Goal: Information Seeking & Learning: Learn about a topic

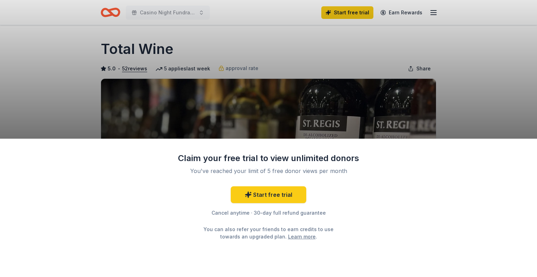
scroll to position [32, 0]
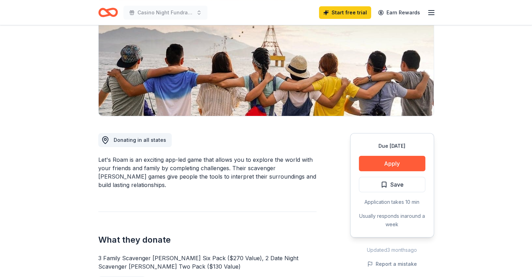
scroll to position [106, 0]
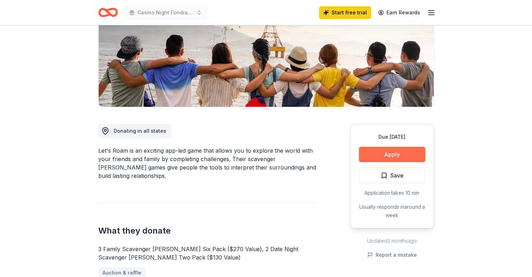
click at [390, 153] on button "Apply" at bounding box center [392, 153] width 66 height 15
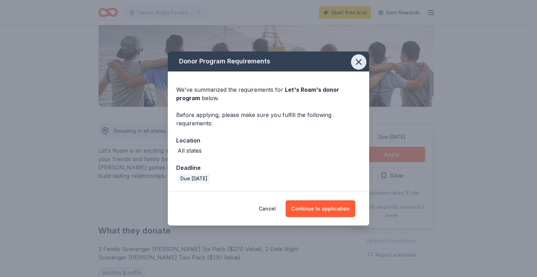
click at [358, 60] on icon "button" at bounding box center [359, 62] width 10 height 10
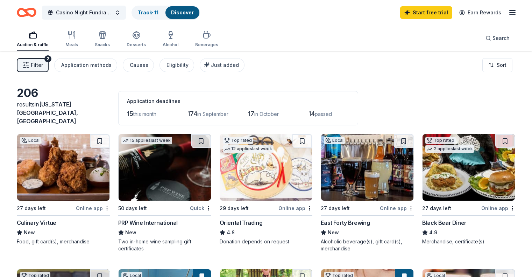
scroll to position [329, 0]
